Goal: Task Accomplishment & Management: Manage account settings

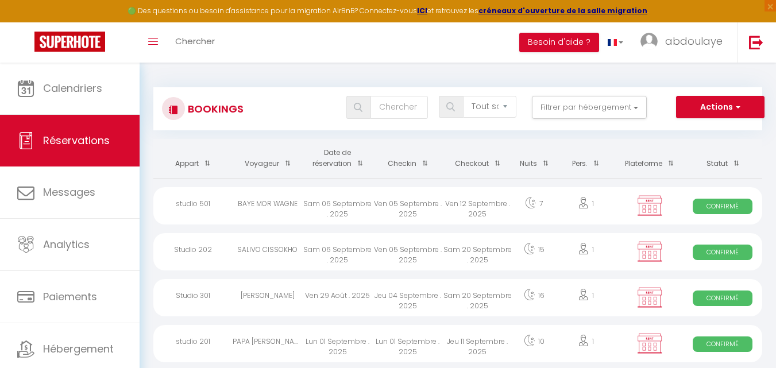
select select "not_cancelled"
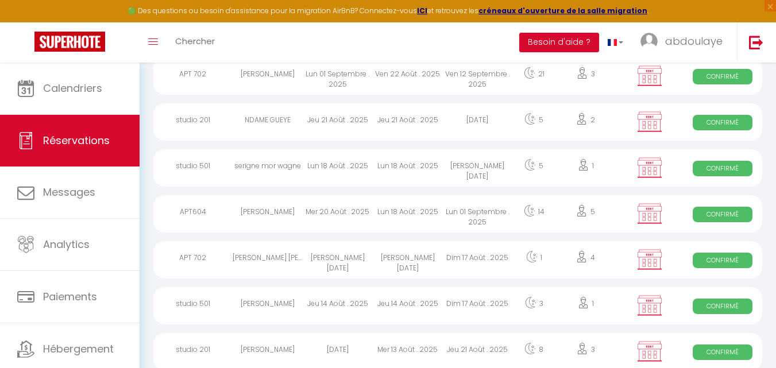
scroll to position [451, 0]
click at [220, 119] on div "studio 201" at bounding box center [192, 121] width 79 height 37
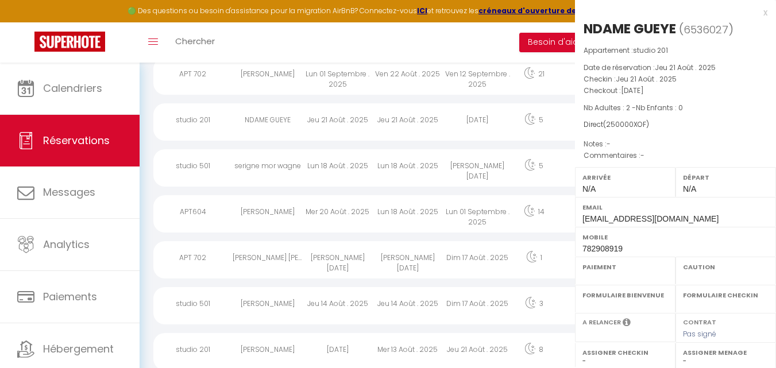
select select "OK"
select select "KO"
select select "0"
select select "1"
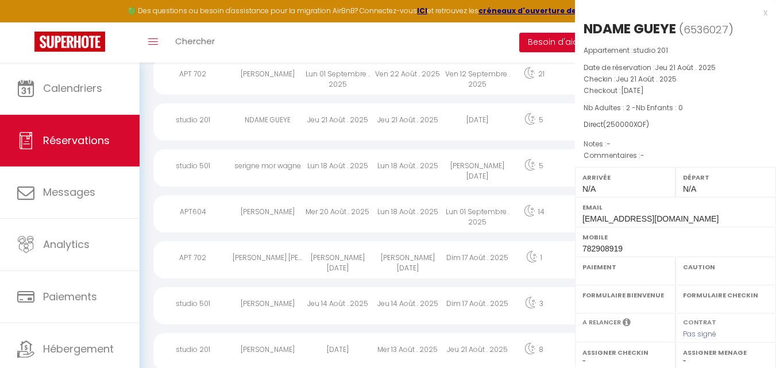
select select
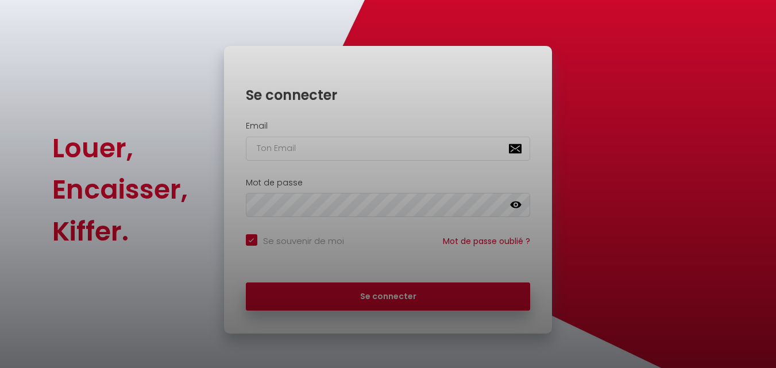
checkbox input "true"
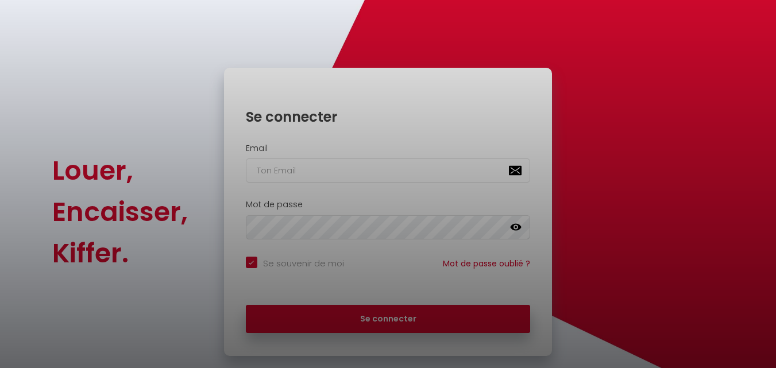
scroll to position [78, 0]
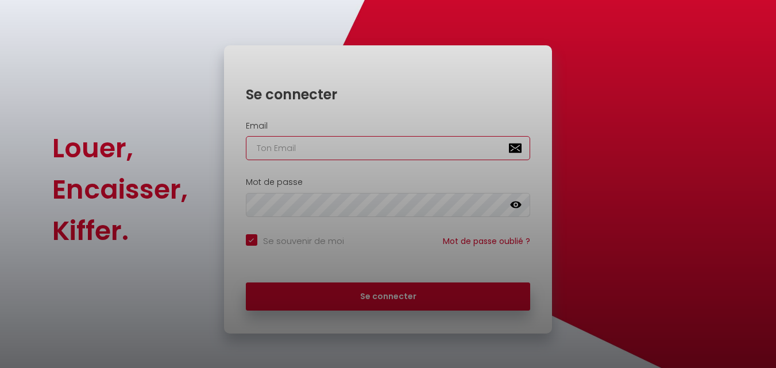
type input "[EMAIL_ADDRESS][DOMAIN_NAME]"
checkbox input "true"
click at [457, 297] on div at bounding box center [388, 184] width 776 height 368
click at [419, 305] on div at bounding box center [388, 184] width 776 height 368
click at [384, 297] on div at bounding box center [388, 184] width 776 height 368
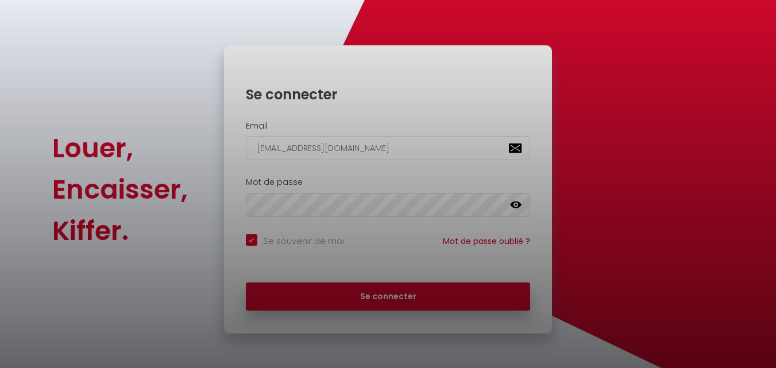
click at [387, 297] on div at bounding box center [388, 184] width 776 height 368
click at [386, 288] on div at bounding box center [388, 184] width 776 height 368
drag, startPoint x: 636, startPoint y: 42, endPoint x: 640, endPoint y: 47, distance: 6.1
click at [640, 47] on div at bounding box center [388, 184] width 776 height 368
click at [400, 305] on div at bounding box center [388, 184] width 776 height 368
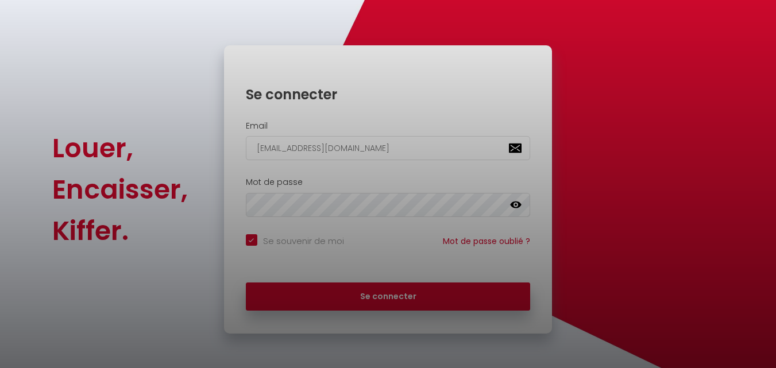
click at [400, 305] on div at bounding box center [388, 184] width 776 height 368
click at [399, 305] on div at bounding box center [388, 184] width 776 height 368
click at [396, 302] on div at bounding box center [388, 184] width 776 height 368
click at [395, 300] on div at bounding box center [388, 184] width 776 height 368
click at [87, 249] on div at bounding box center [388, 184] width 776 height 368
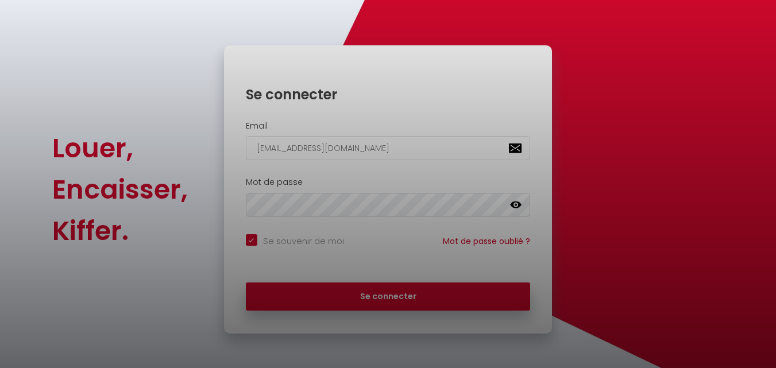
click at [472, 198] on div at bounding box center [388, 184] width 776 height 368
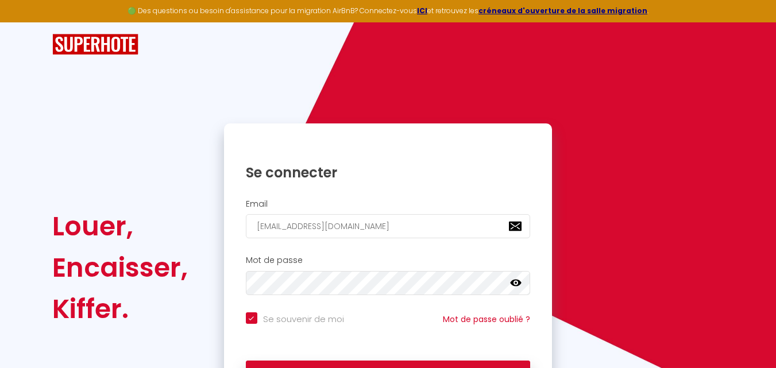
scroll to position [78, 0]
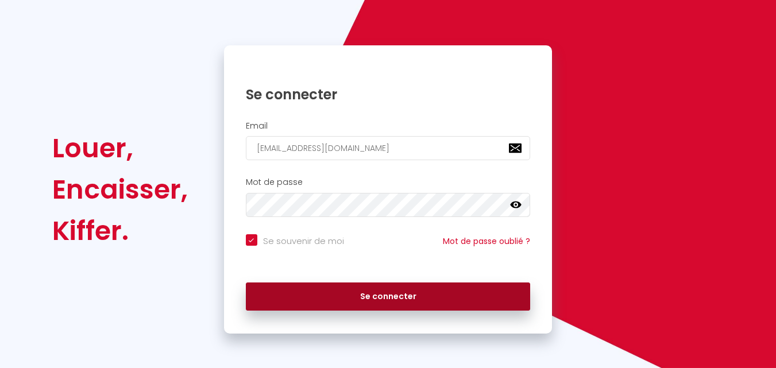
click at [477, 291] on button "Se connecter" at bounding box center [388, 296] width 285 height 29
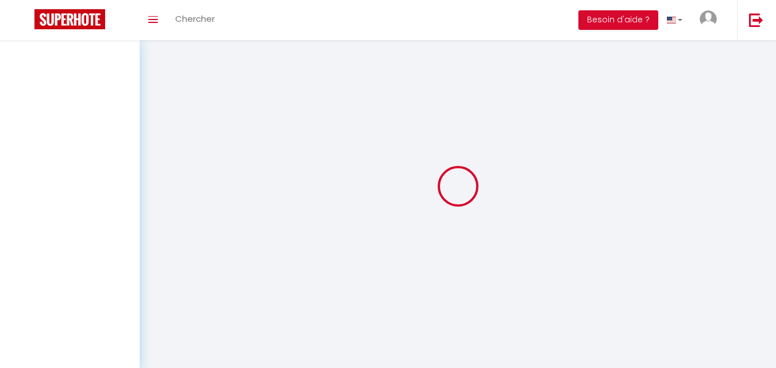
select select
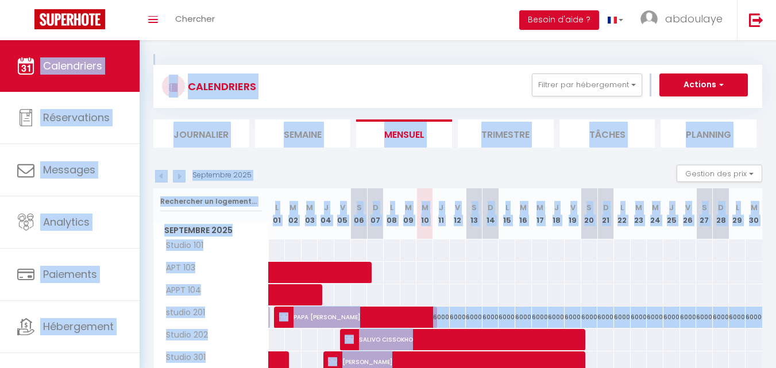
scroll to position [255, 0]
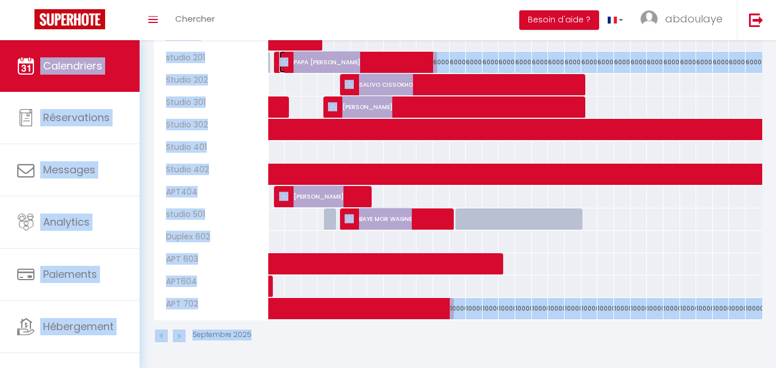
click at [392, 52] on span "PAPA [PERSON_NAME]" at bounding box center [357, 62] width 156 height 22
select select "OK"
select select "KO"
select select "0"
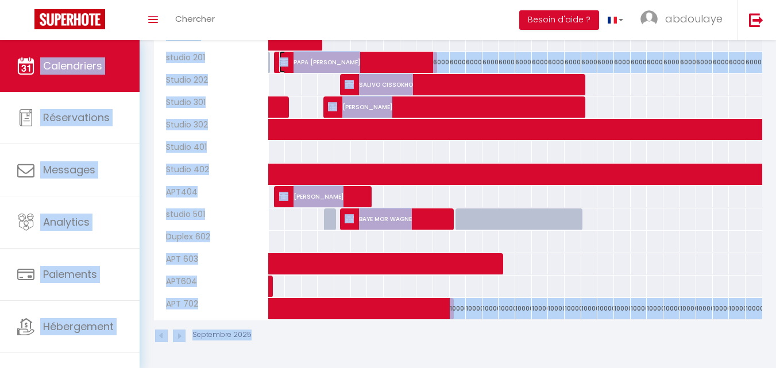
select select "1"
select select
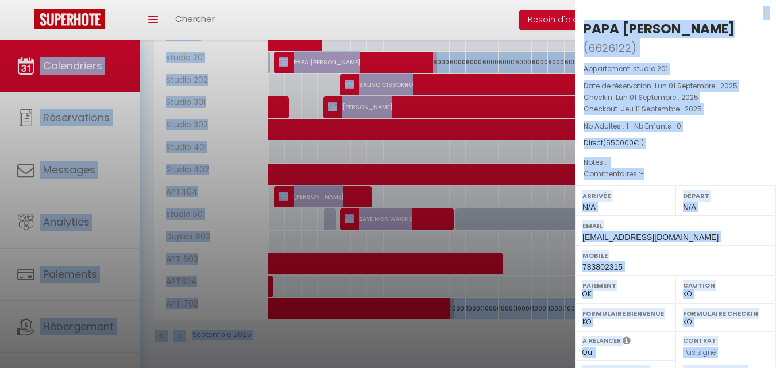
click at [445, 200] on div at bounding box center [388, 184] width 776 height 368
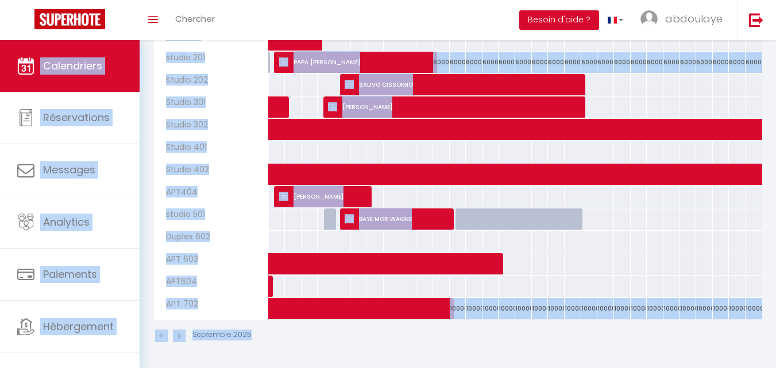
click at [412, 223] on body "🟢 Des questions ou besoin d'assistance pour la migration AirBnB? Connectez-vous…" at bounding box center [388, 76] width 776 height 583
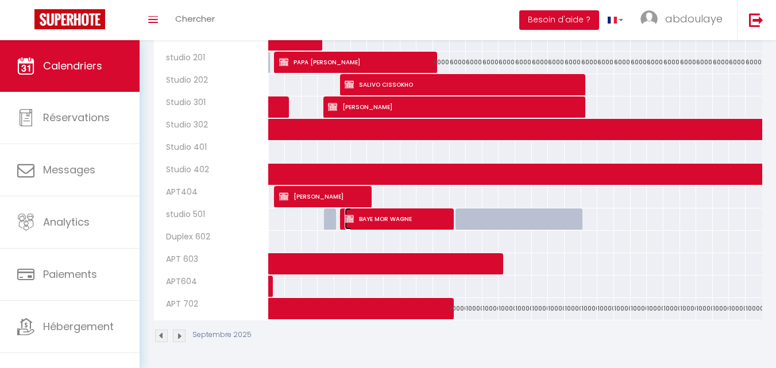
click at [412, 223] on span "BAYE MOR WAGNE" at bounding box center [397, 219] width 106 height 22
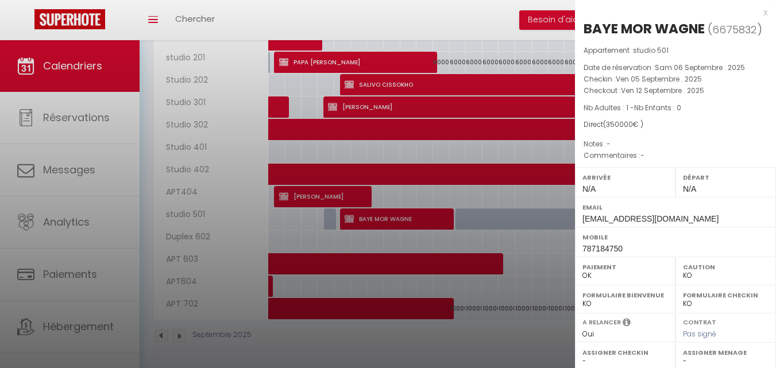
click at [429, 224] on div at bounding box center [388, 184] width 776 height 368
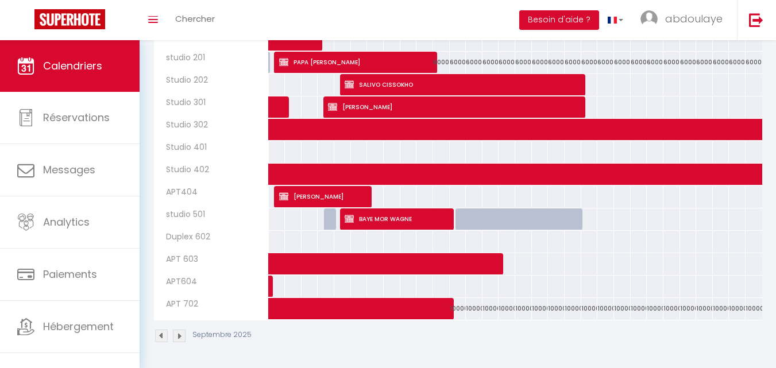
click at [430, 188] on div at bounding box center [424, 196] width 17 height 21
type input "Mer 10 Septembre 2025"
type input "Jeu 11 Septembre 2025"
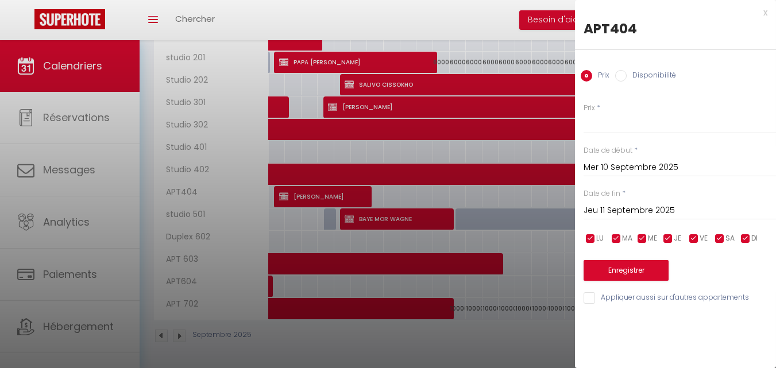
click at [532, 208] on div at bounding box center [388, 184] width 776 height 368
